Goal: Find specific page/section: Find specific page/section

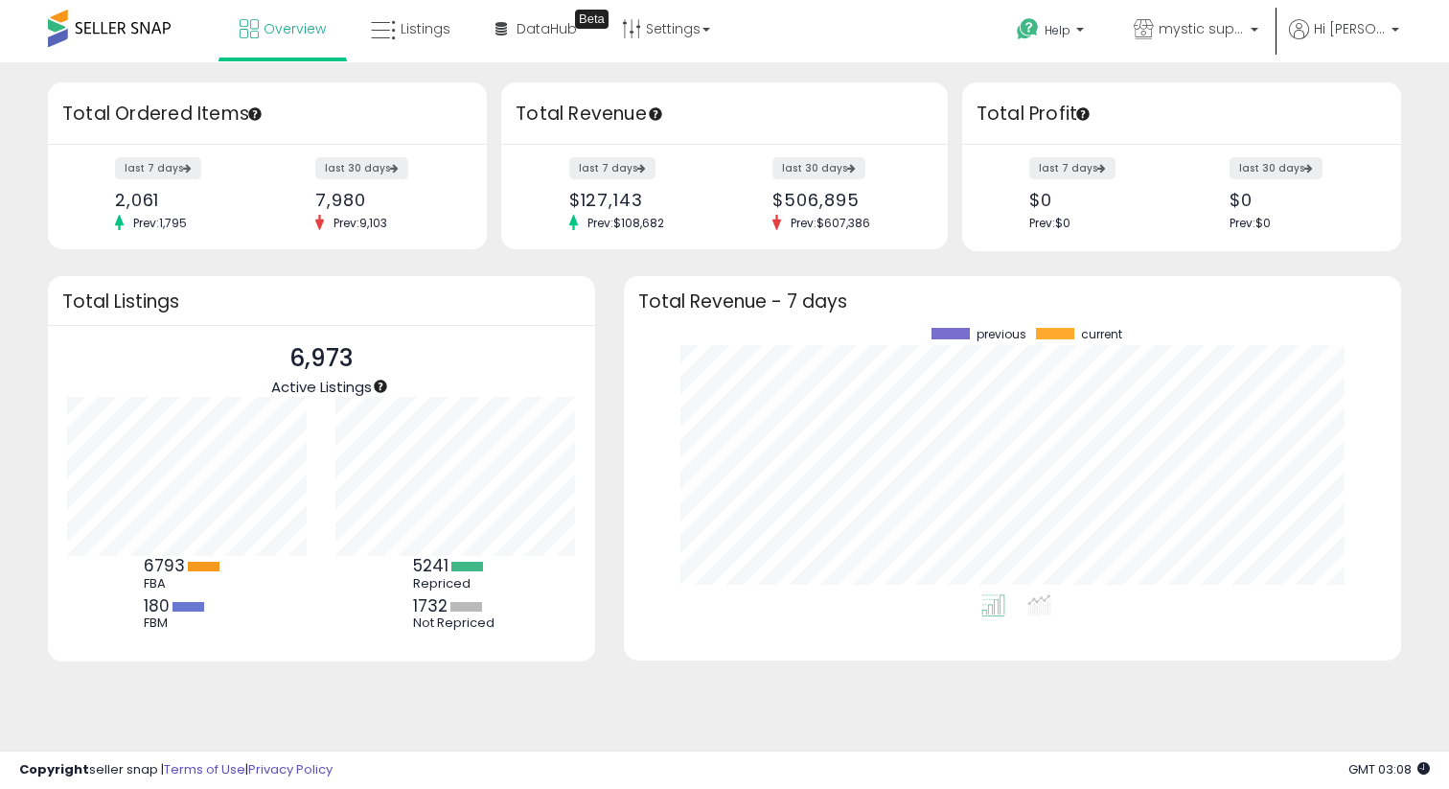
scroll to position [266, 739]
click at [408, 40] on link "Listings" at bounding box center [411, 29] width 108 height 58
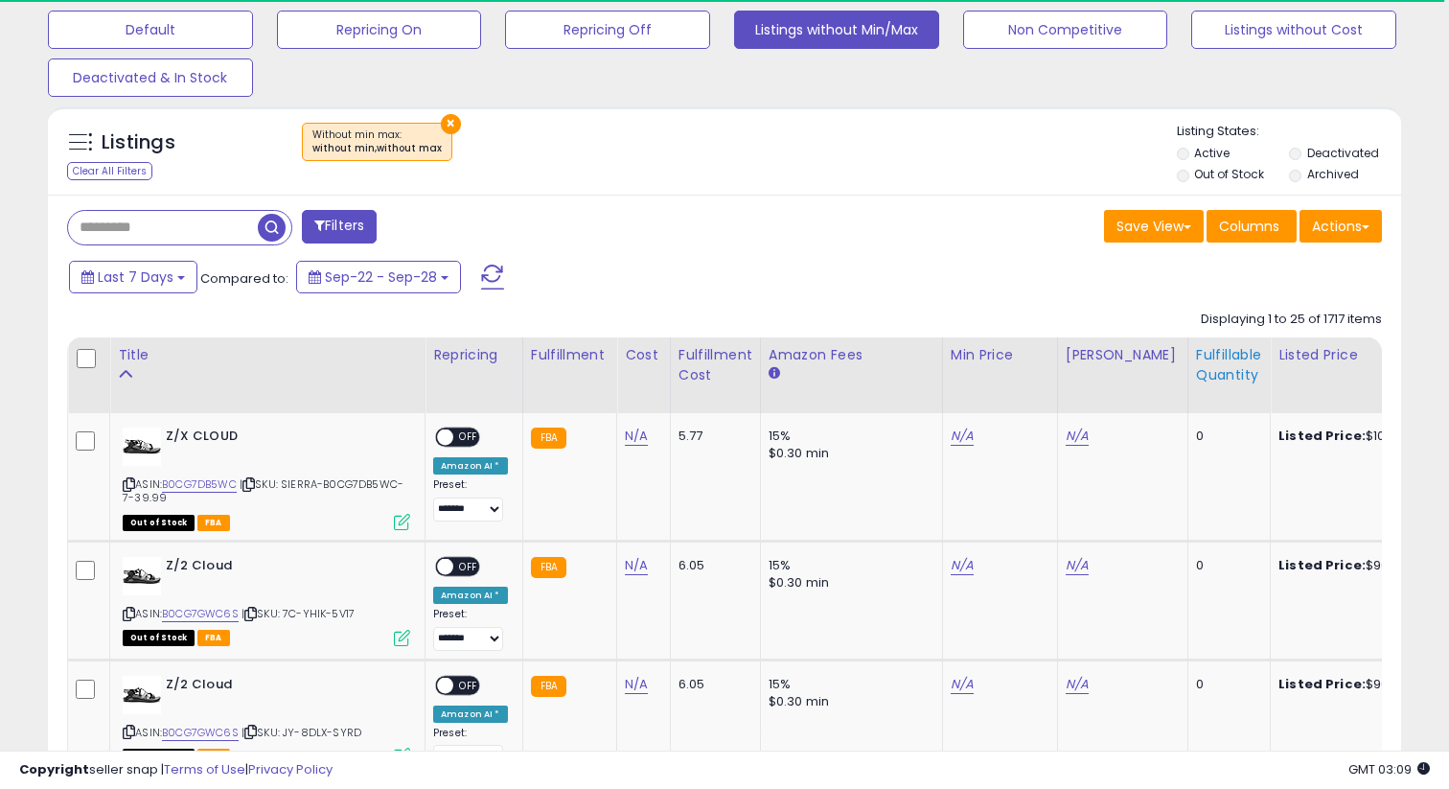
click at [1196, 369] on div "Fulfillable Quantity" at bounding box center [1229, 365] width 66 height 40
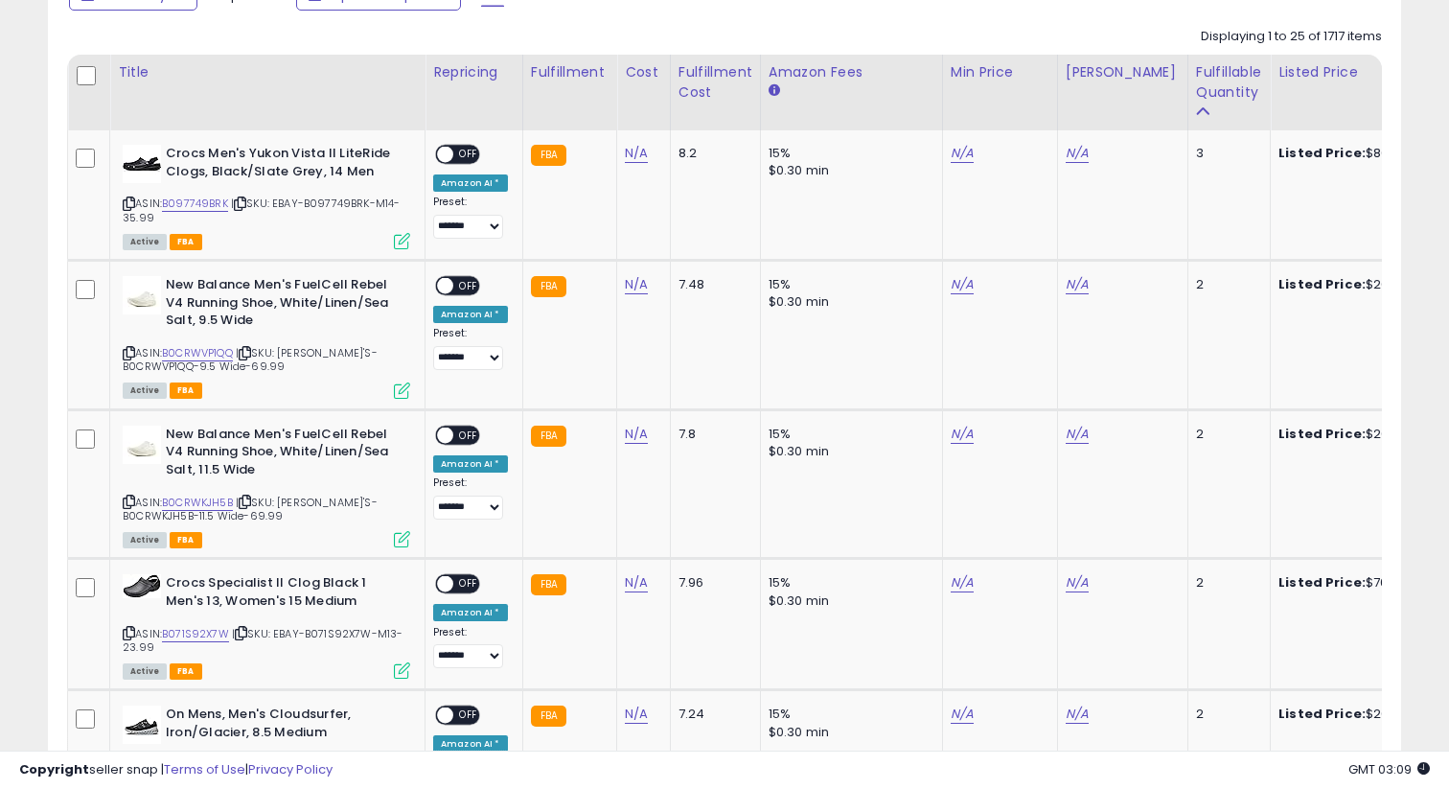
scroll to position [731, 0]
